Goal: Task Accomplishment & Management: Complete application form

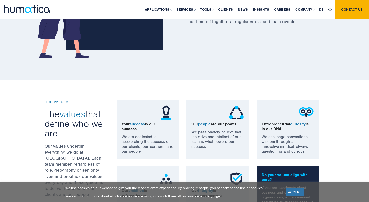
scroll to position [333, 0]
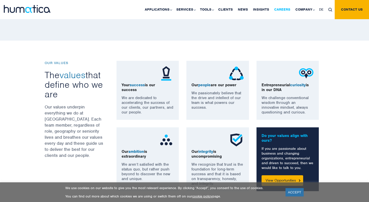
click at [283, 10] on link "Careers" at bounding box center [282, 9] width 21 height 19
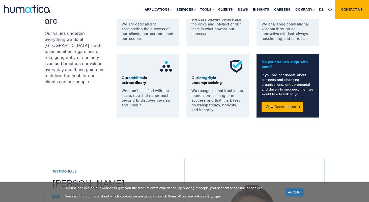
scroll to position [471, 0]
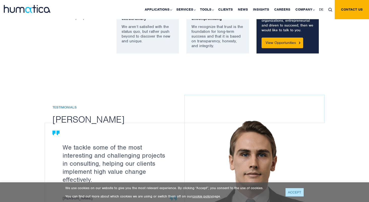
click at [293, 193] on link "ACCEPT" at bounding box center [295, 192] width 18 height 8
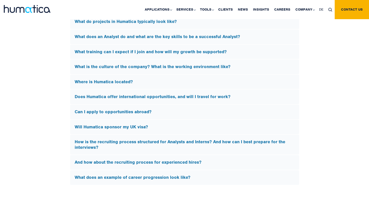
scroll to position [1493, 0]
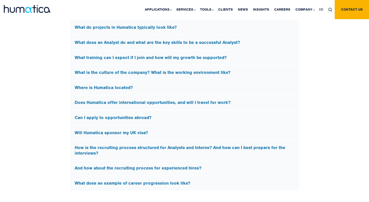
click at [146, 130] on h5 "Will Humatica sponsor my UK visa?" at bounding box center [185, 133] width 220 height 6
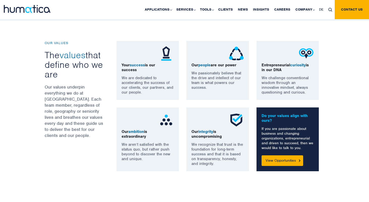
scroll to position [374, 0]
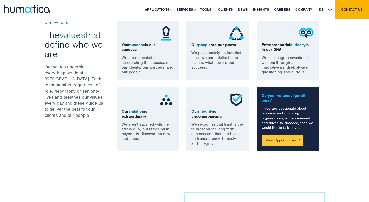
click at [275, 139] on link "View Opportunities" at bounding box center [283, 140] width 42 height 11
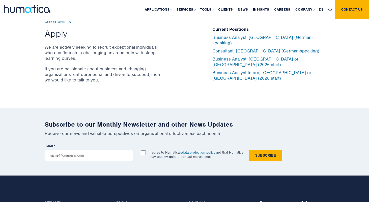
scroll to position [1601, 0]
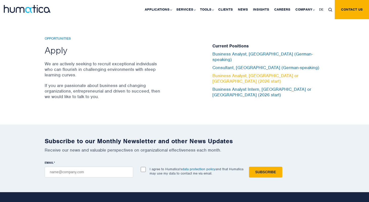
click at [247, 73] on link "Business Analyst, [GEOGRAPHIC_DATA] or [GEOGRAPHIC_DATA] (2026 start)" at bounding box center [255, 78] width 86 height 11
click at [229, 76] on link "Business Analyst, [GEOGRAPHIC_DATA] or [GEOGRAPHIC_DATA] (2026 start)" at bounding box center [255, 78] width 86 height 11
